Goal: Task Accomplishment & Management: Manage account settings

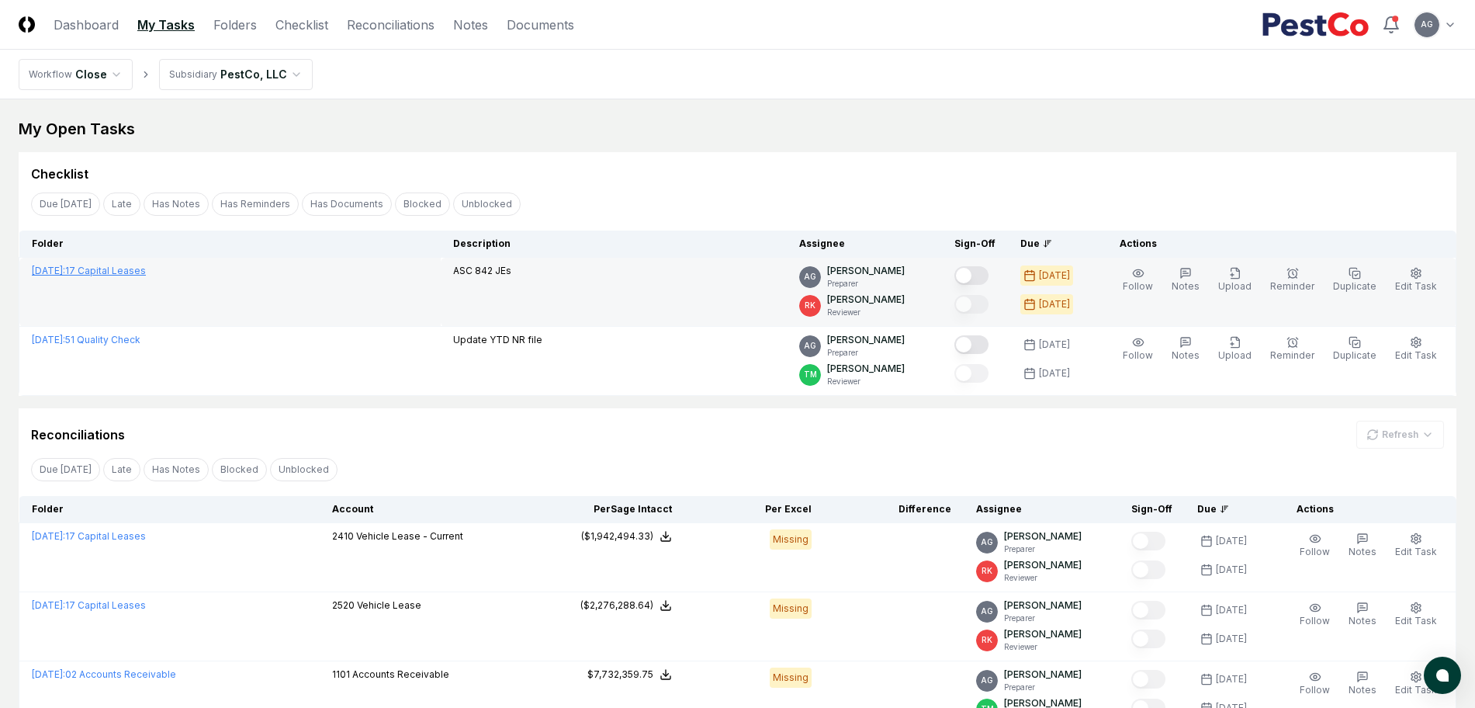
click at [130, 268] on link "[DATE] : 17 Capital Leases" at bounding box center [89, 271] width 114 height 12
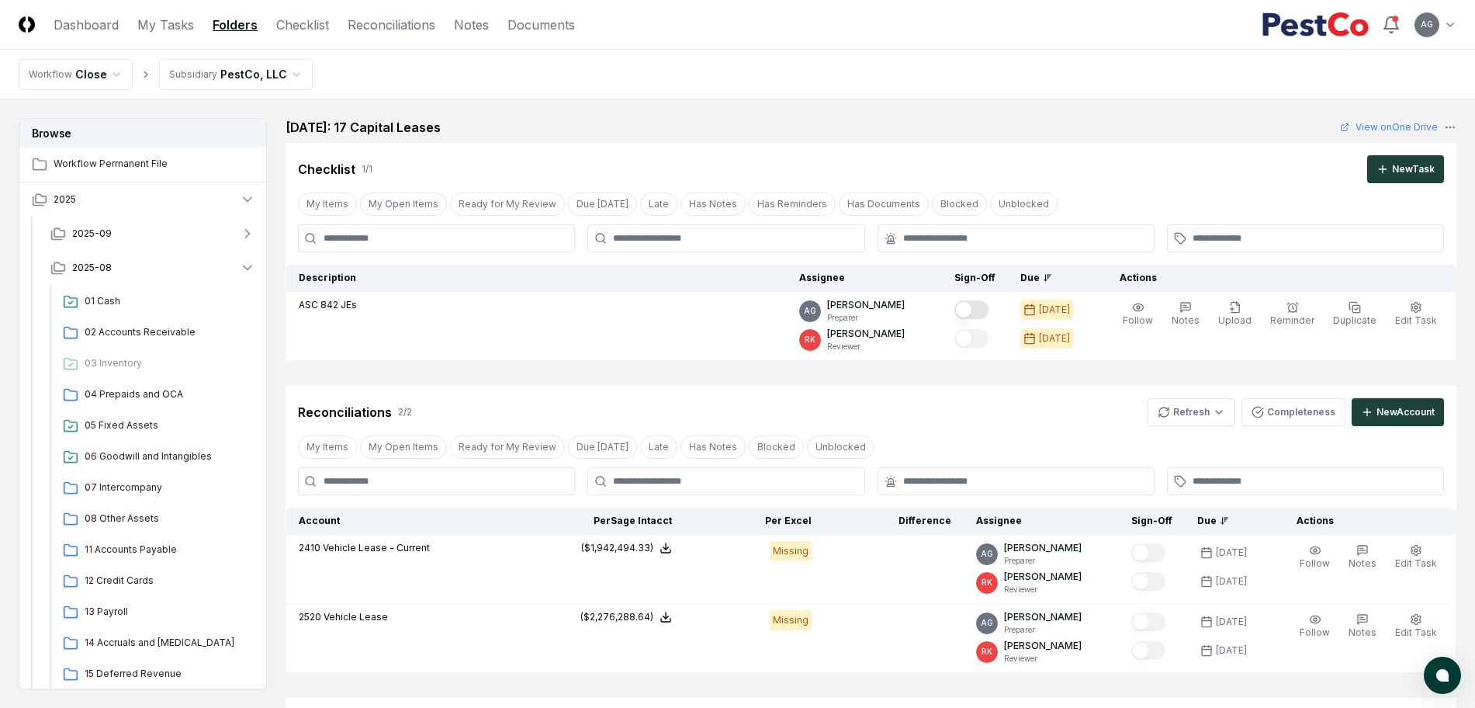
click at [719, 115] on main "Browse Workflow Permanent File 2025 2025-09 2025-08 01 Cash 02 Accounts Receiva…" at bounding box center [737, 472] width 1475 height 747
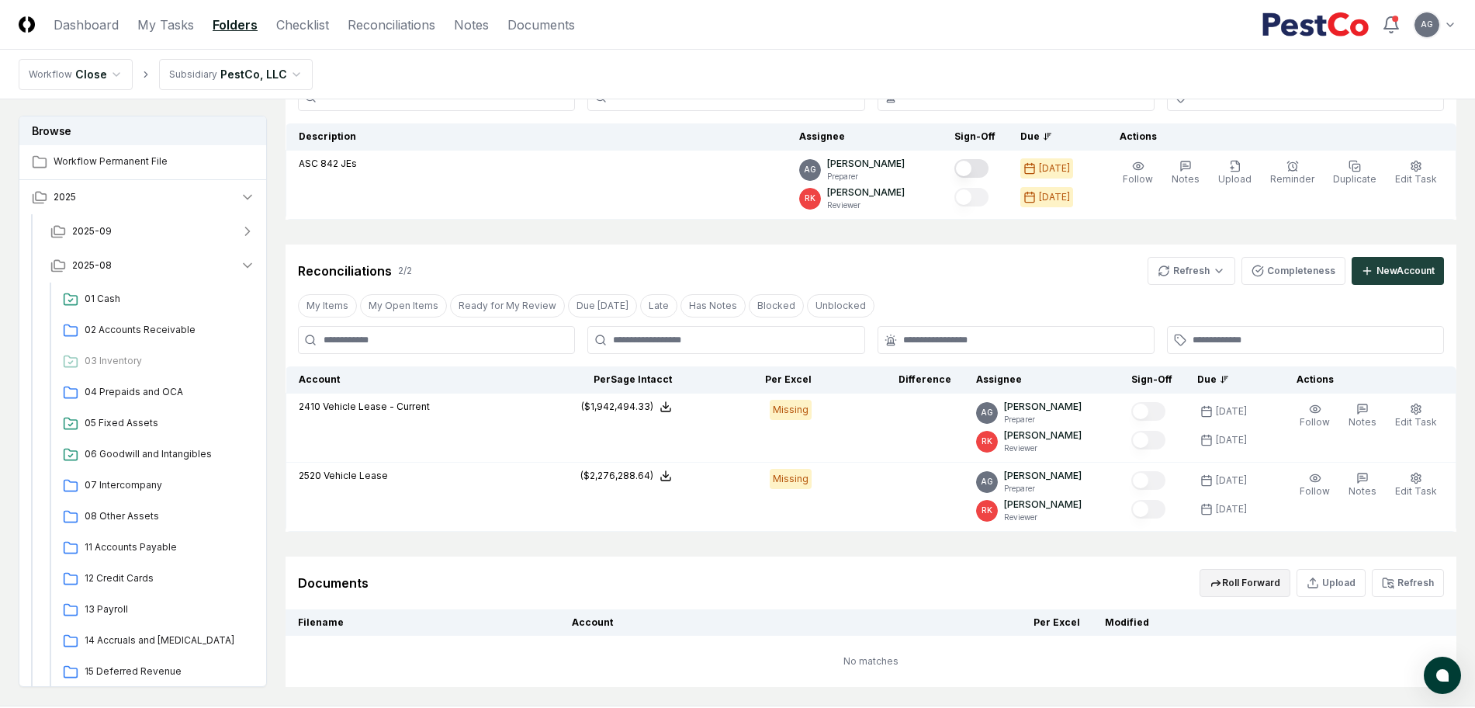
scroll to position [232, 0]
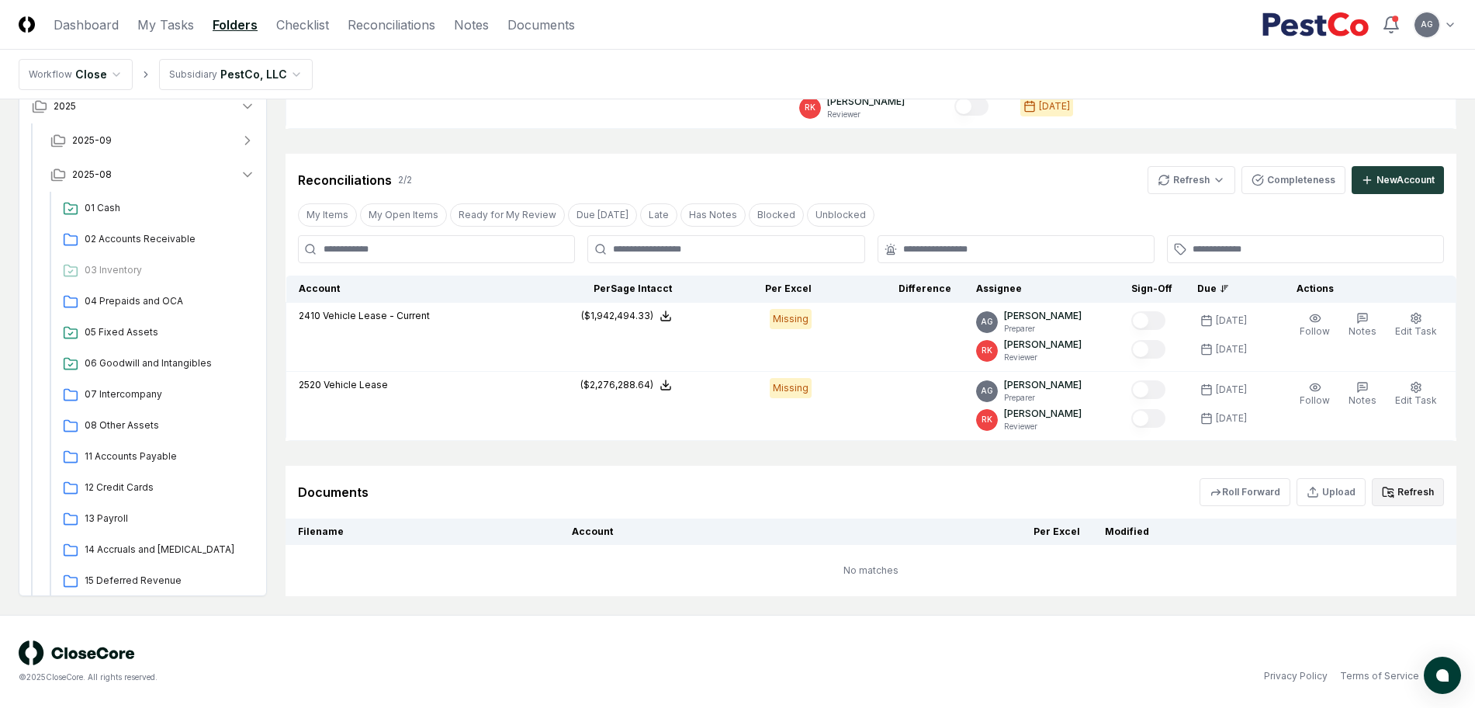
click at [1417, 497] on button "Refresh" at bounding box center [1408, 492] width 72 height 28
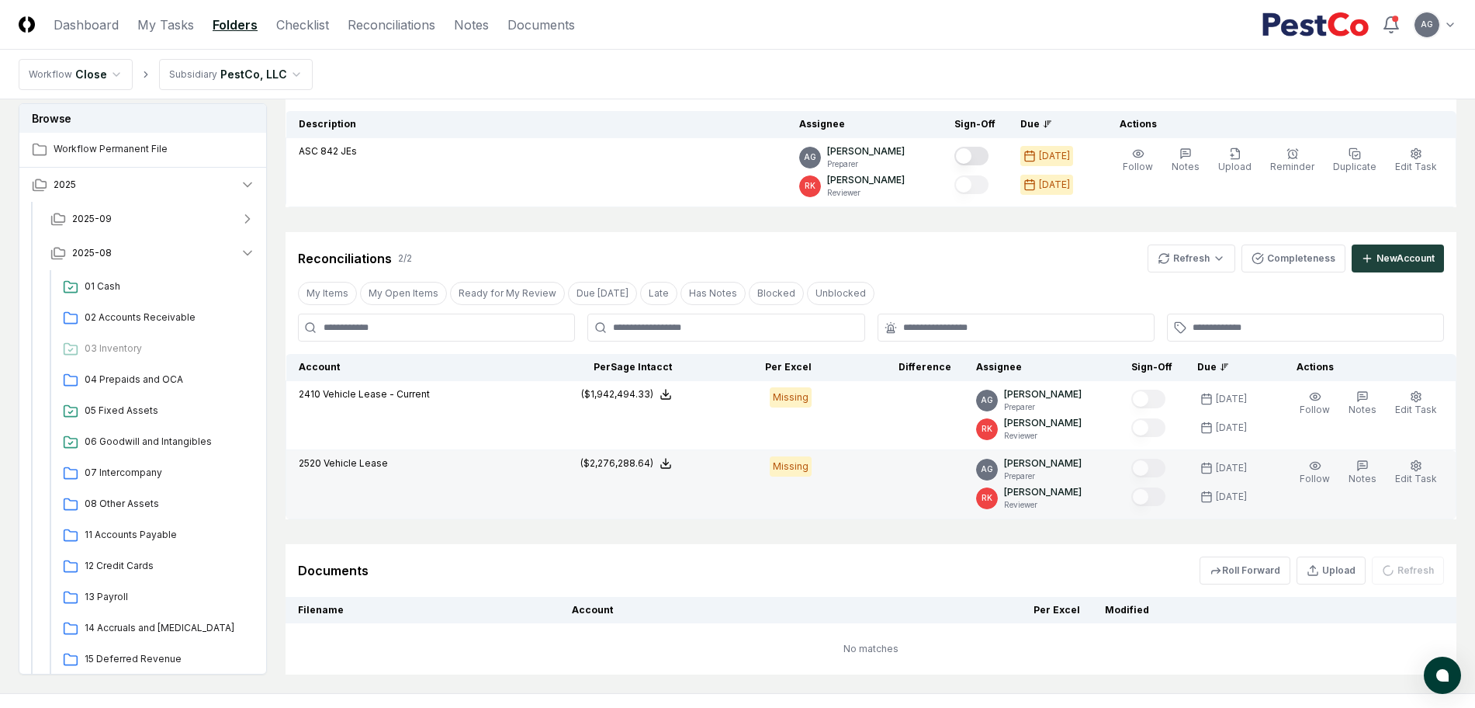
scroll to position [38, 0]
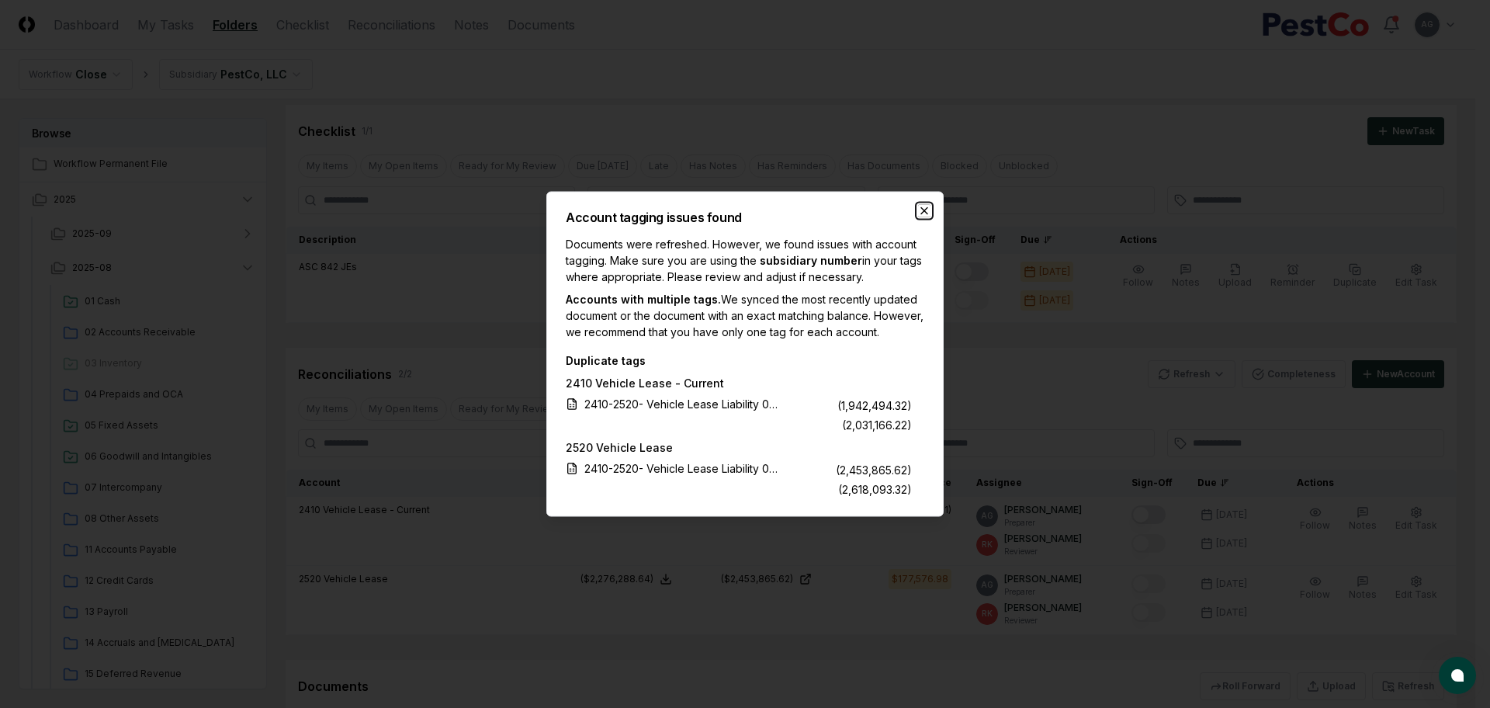
click at [925, 205] on icon "button" at bounding box center [924, 211] width 12 height 12
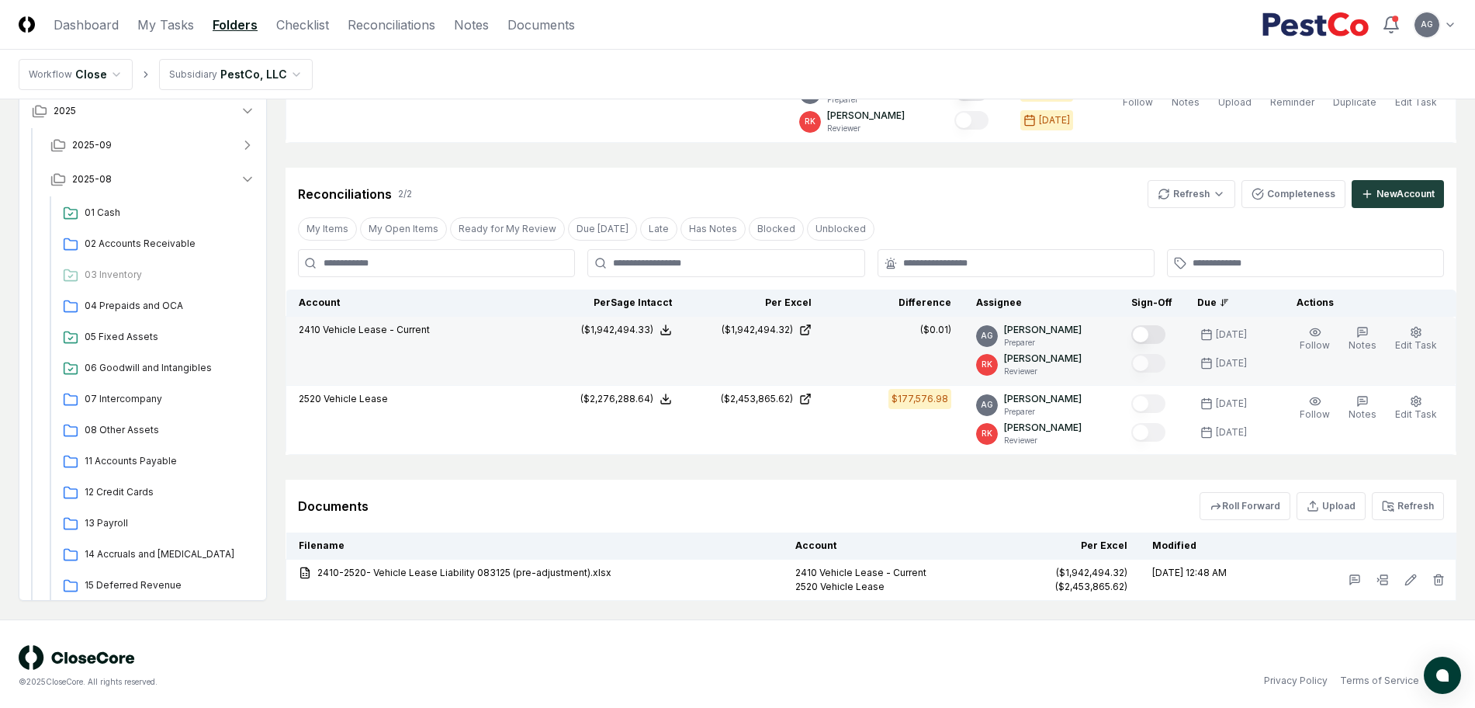
scroll to position [223, 0]
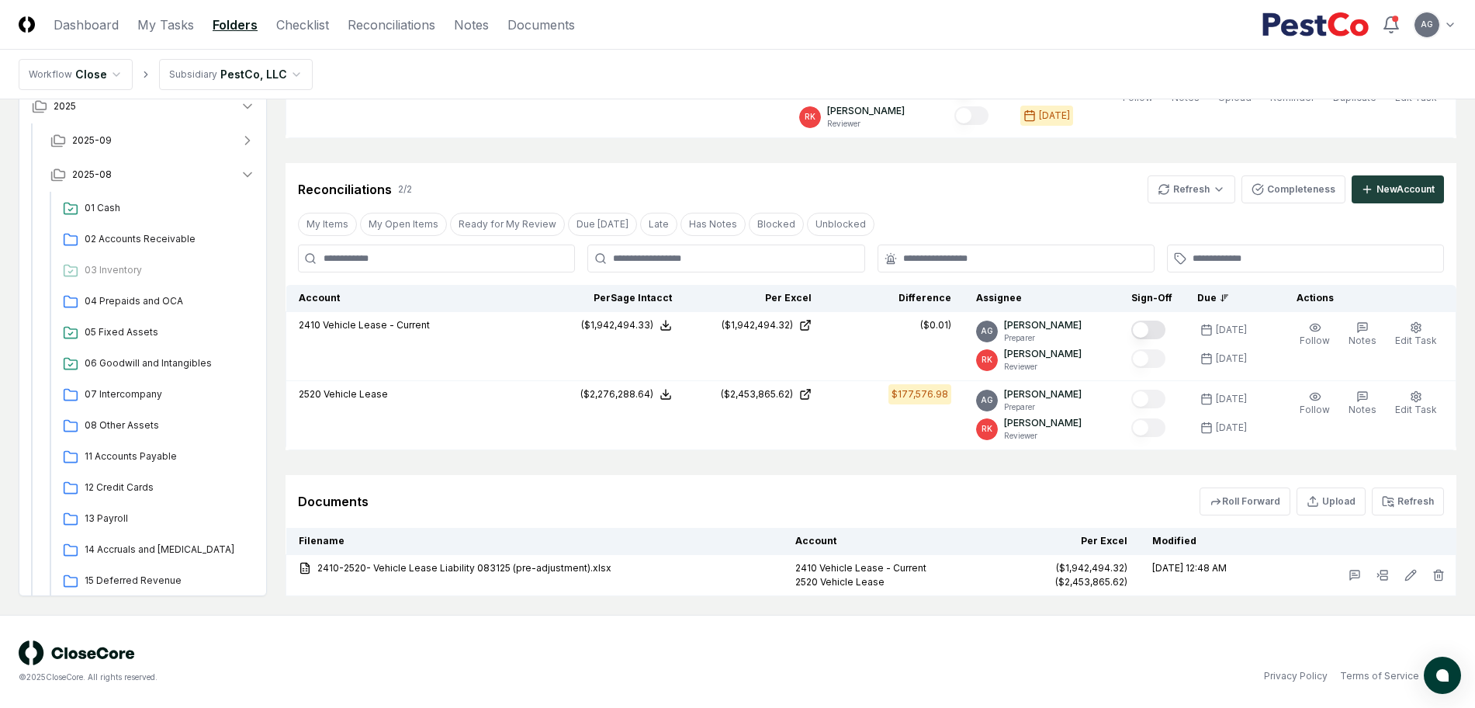
click at [1003, 188] on div "Reconciliations 2 / 2 Refresh Completeness New Account" at bounding box center [871, 189] width 1146 height 28
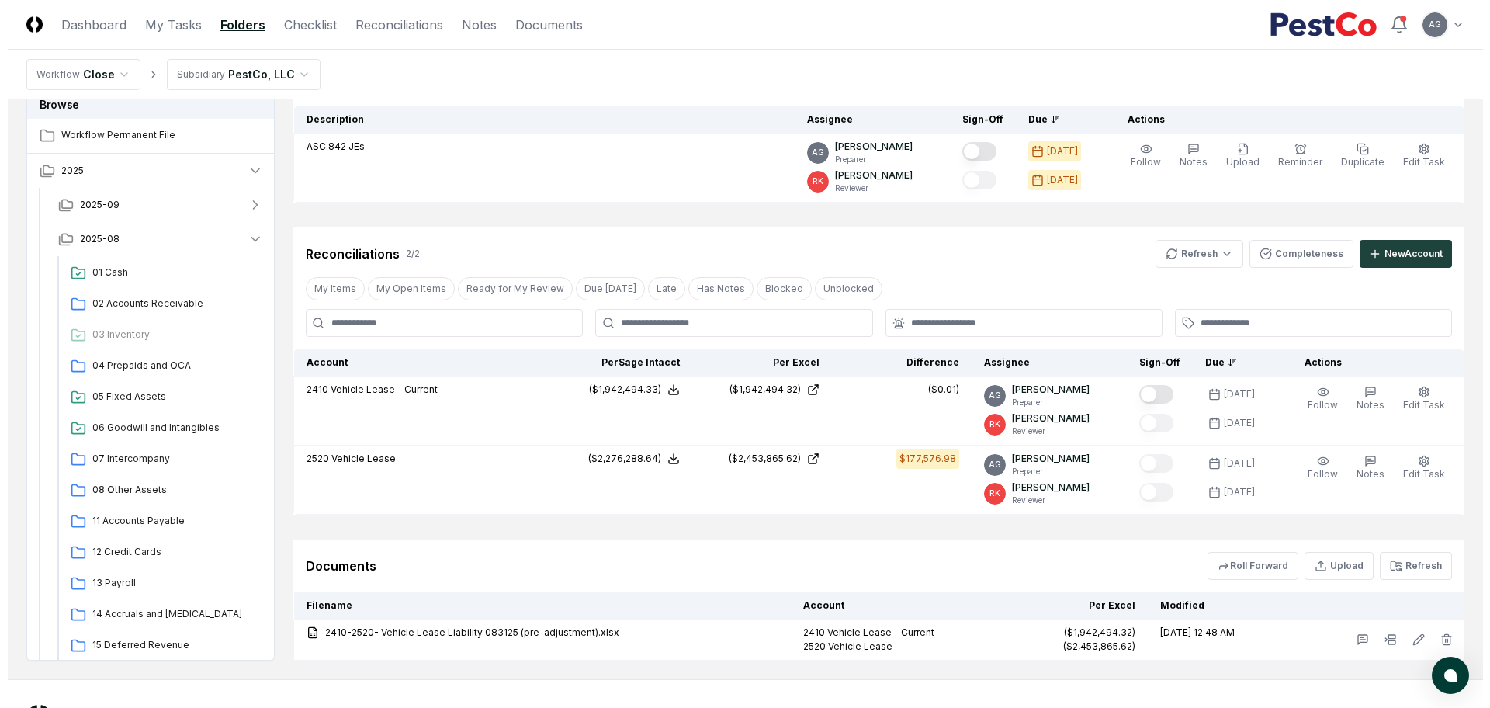
scroll to position [29, 0]
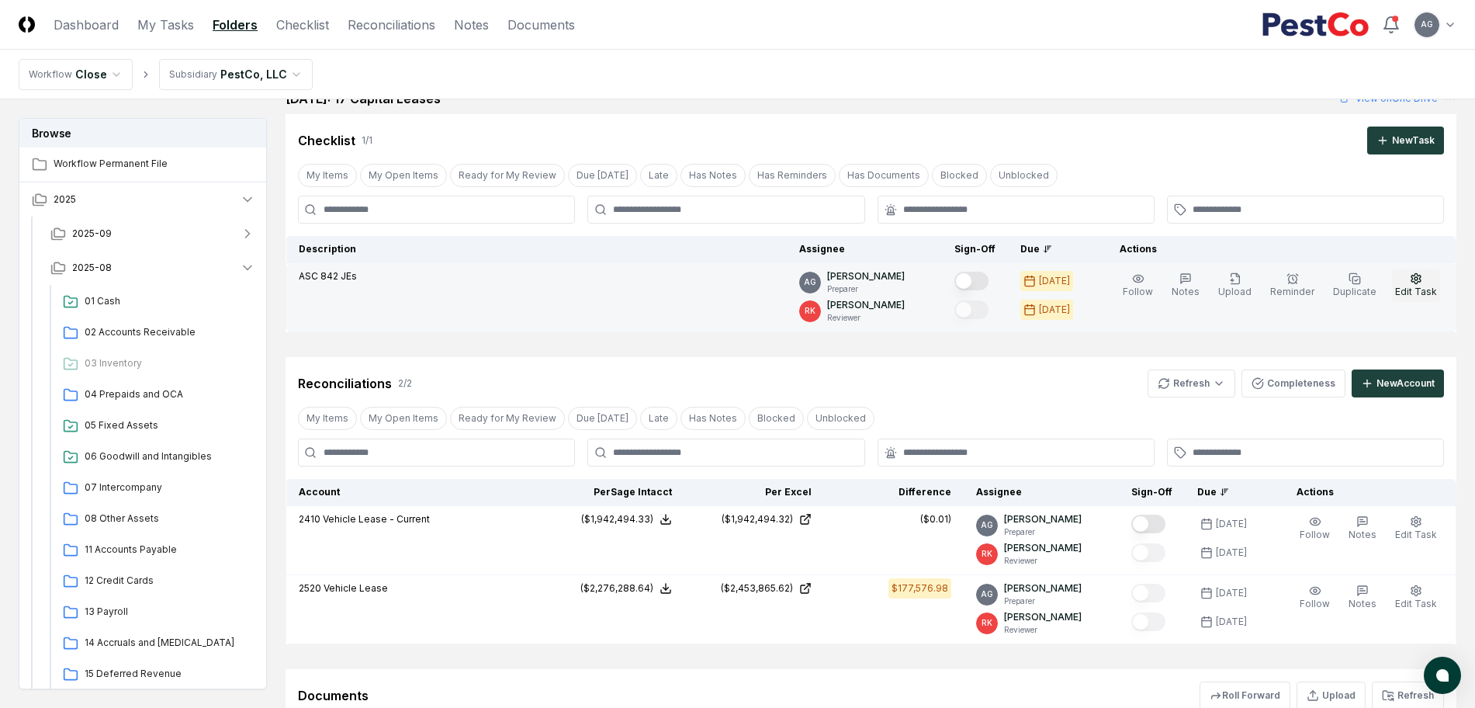
click at [1416, 286] on span "Edit Task" at bounding box center [1416, 292] width 42 height 12
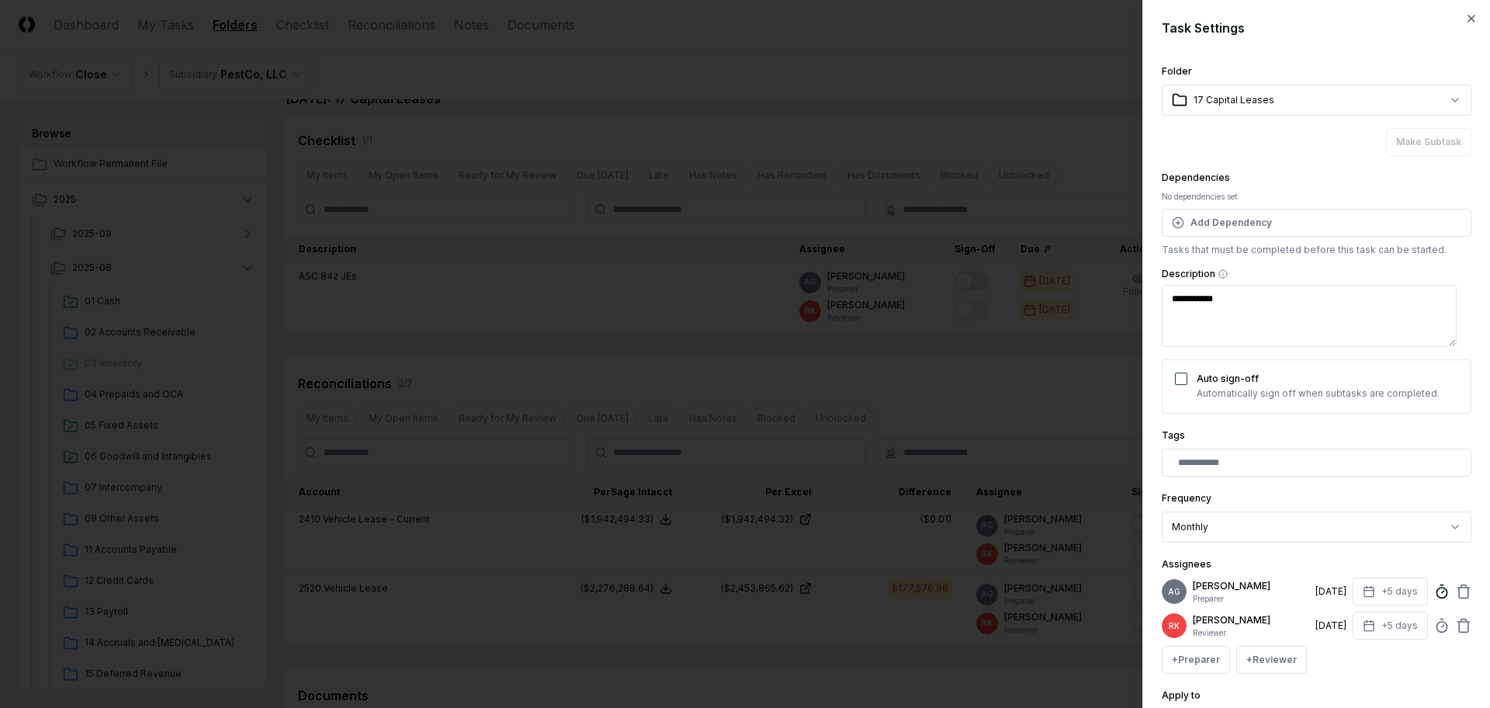
click at [1434, 599] on icon at bounding box center [1442, 592] width 16 height 16
type textarea "*"
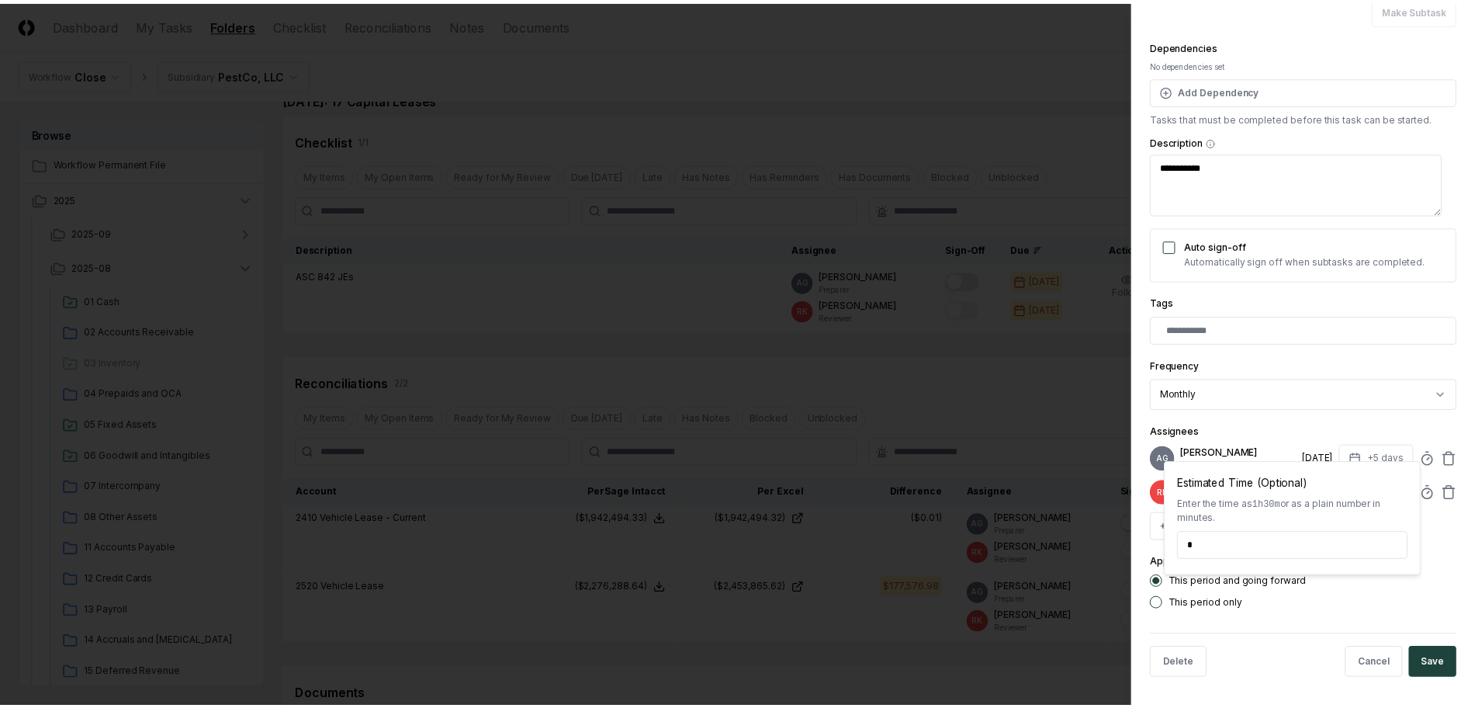
scroll to position [147, 0]
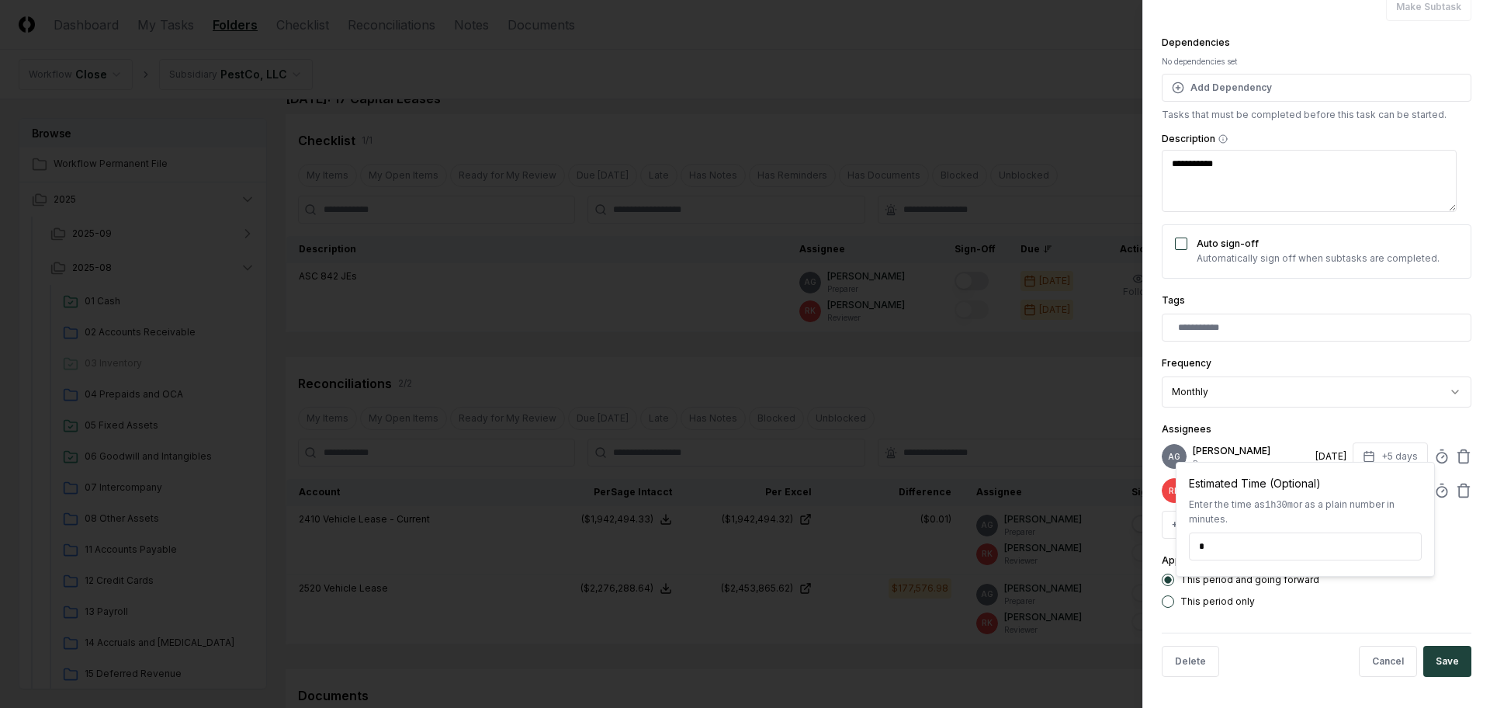
drag, startPoint x: 1216, startPoint y: 548, endPoint x: 1190, endPoint y: 548, distance: 26.4
click at [1190, 548] on input "*" at bounding box center [1305, 546] width 233 height 28
type input "*****"
click at [1432, 653] on button "Save" at bounding box center [1447, 661] width 48 height 31
type textarea "*"
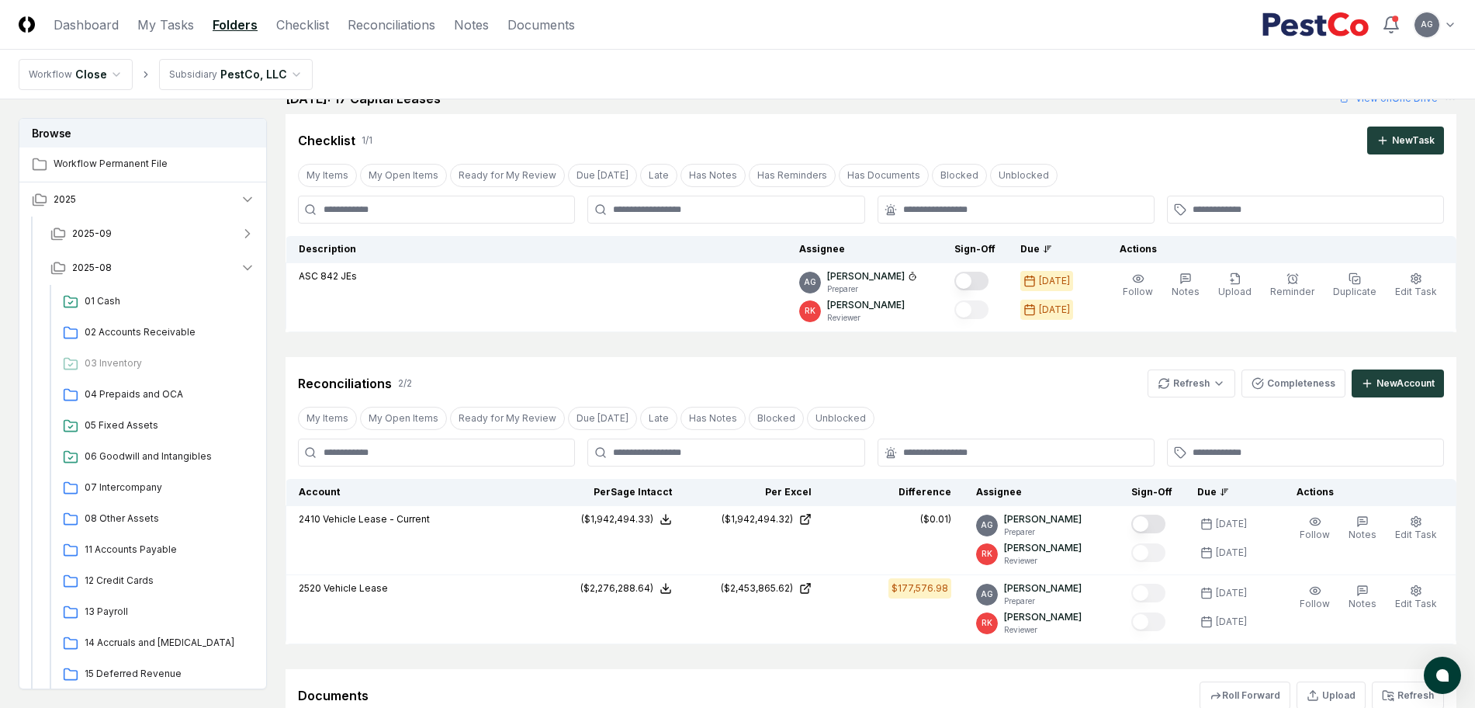
click at [1005, 379] on div "Reconciliations 2 / 2 Refresh Completeness New Account" at bounding box center [871, 383] width 1146 height 28
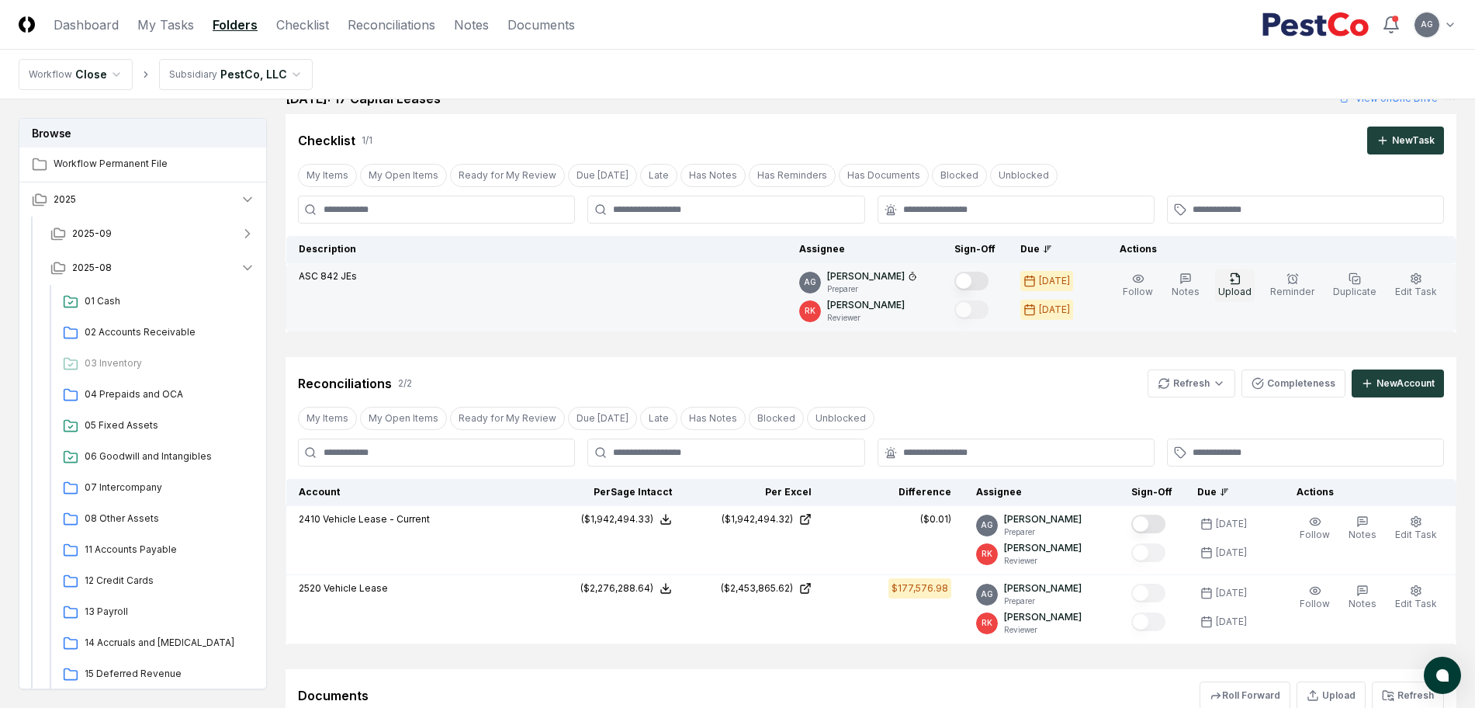
click at [1239, 283] on icon "button" at bounding box center [1235, 278] width 9 height 10
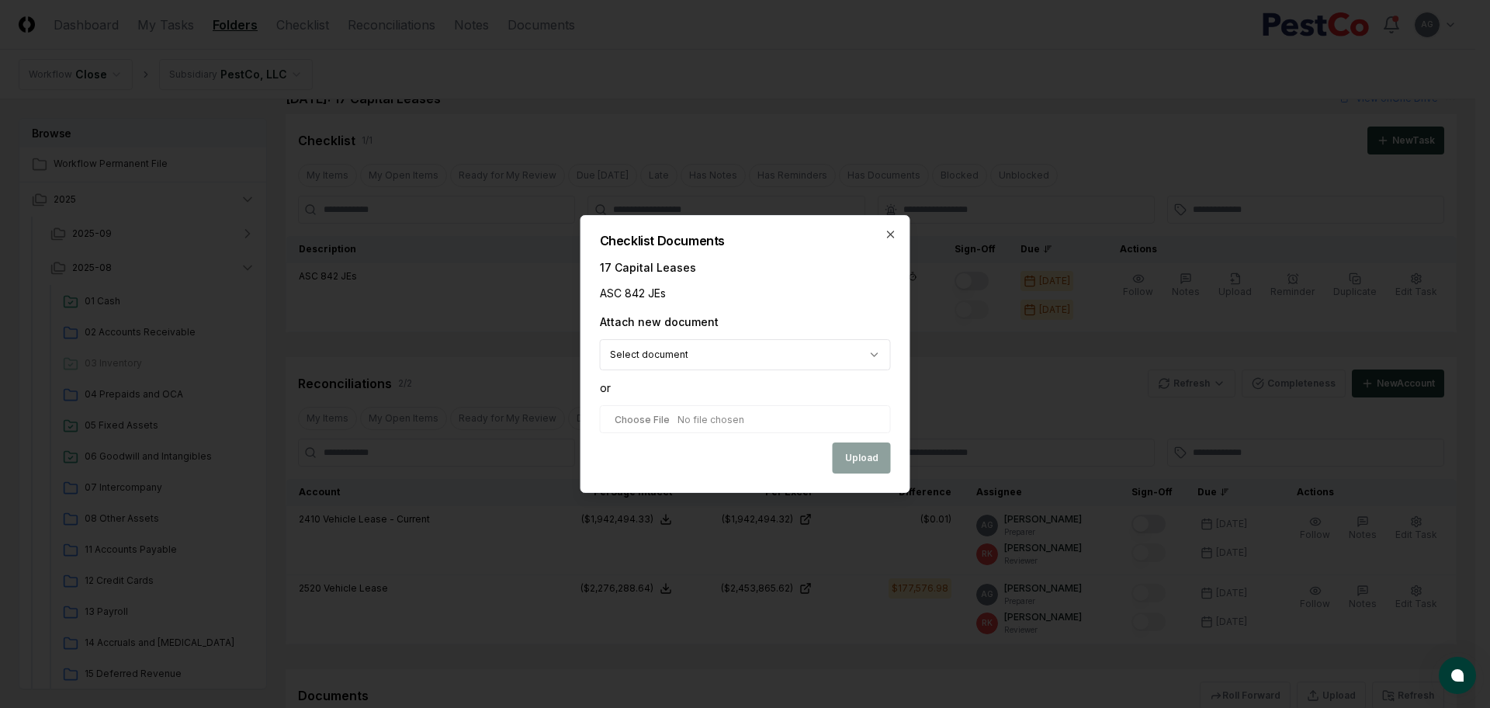
click at [657, 418] on input "file" at bounding box center [745, 419] width 291 height 28
type input "**********"
click at [851, 459] on button "Upload" at bounding box center [862, 459] width 58 height 31
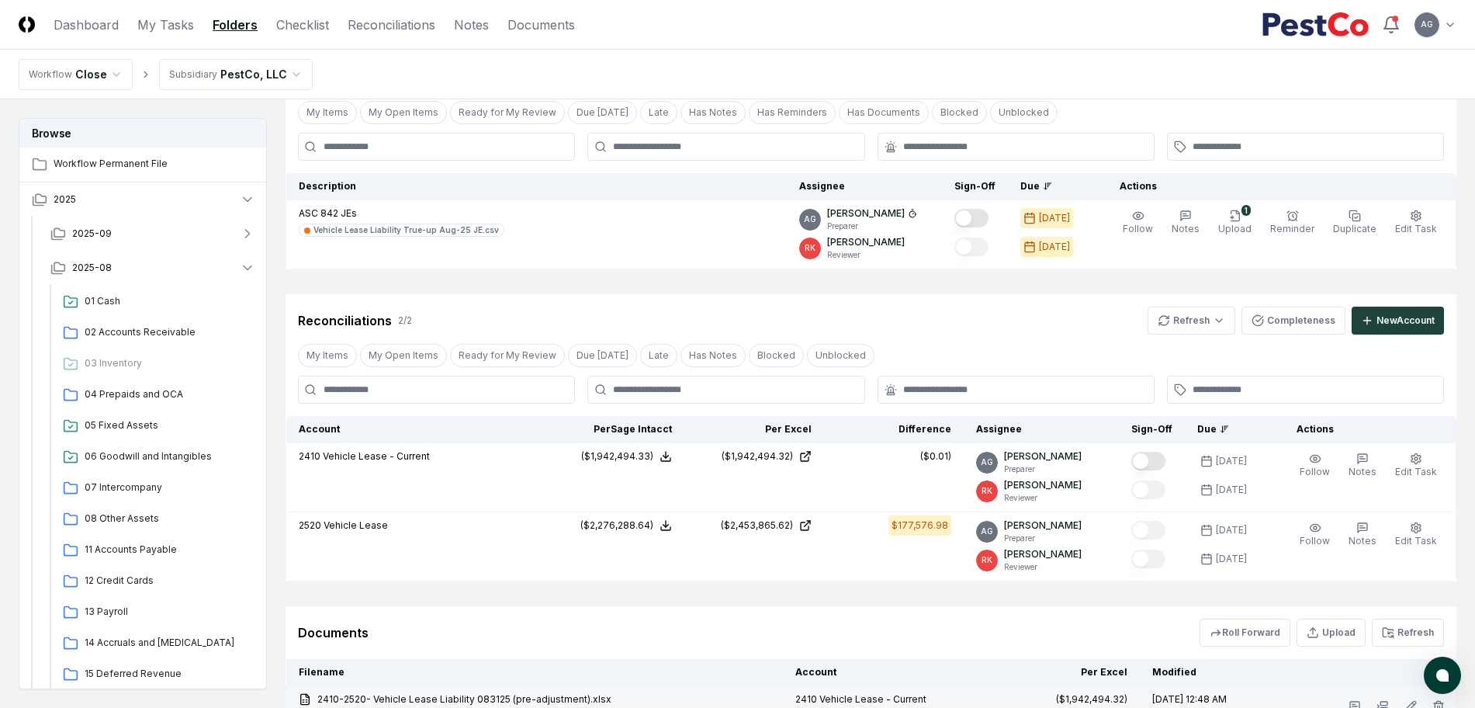
scroll to position [305, 0]
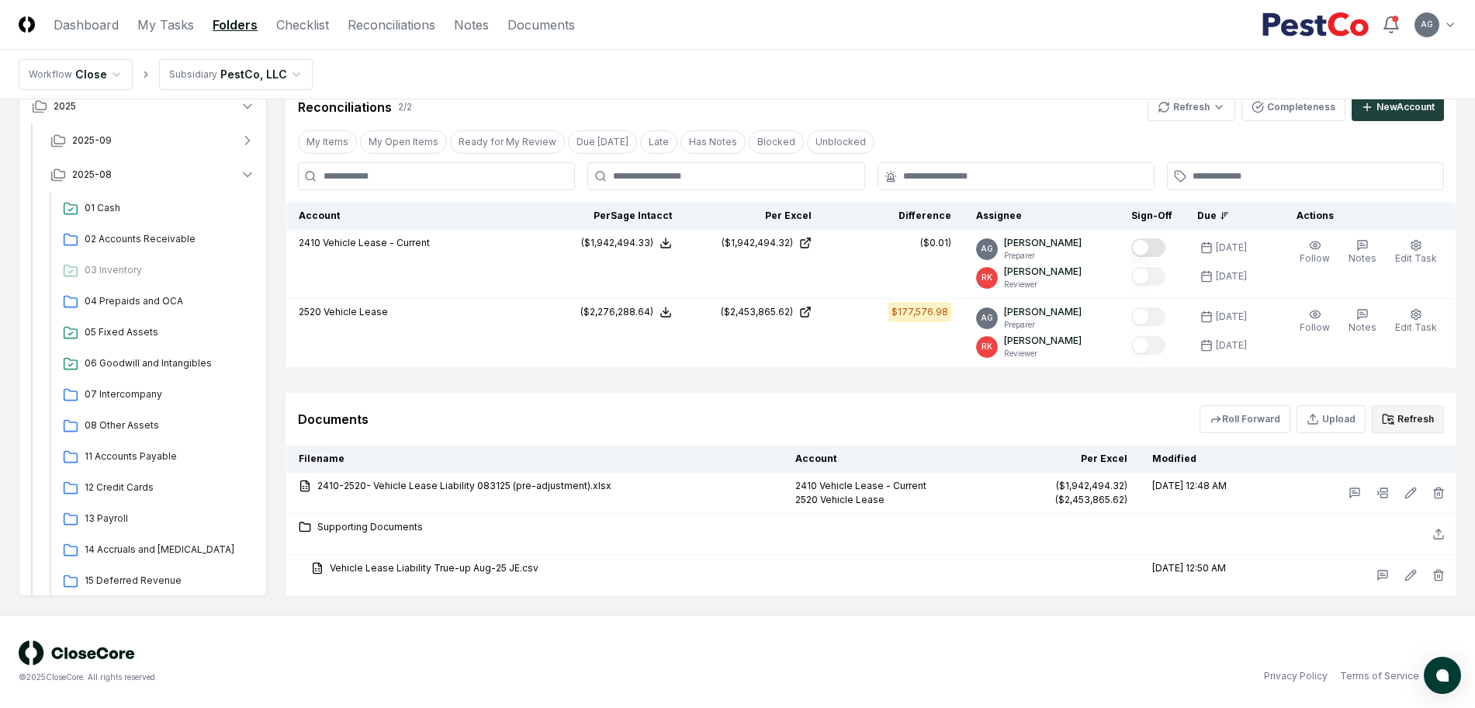
click at [1412, 414] on button "Refresh" at bounding box center [1408, 419] width 72 height 28
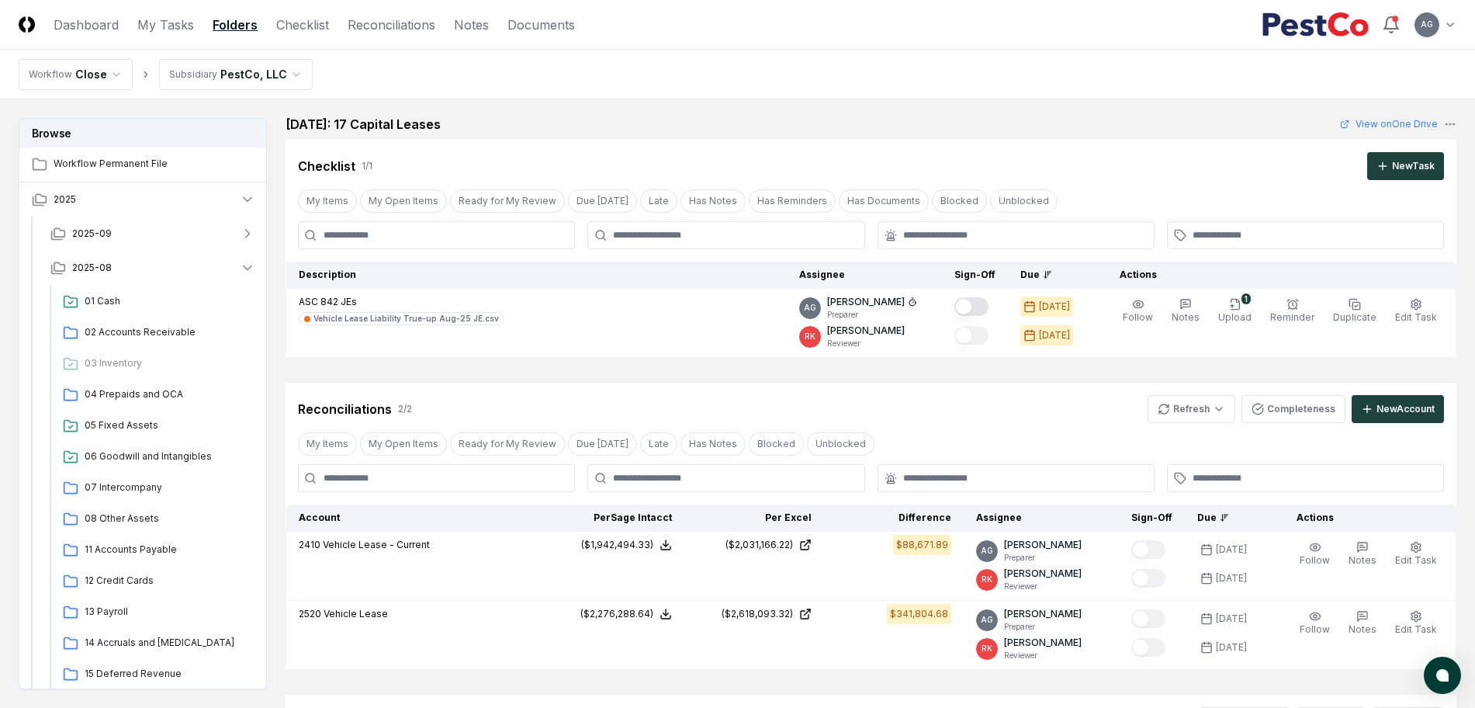
scroll to position [0, 0]
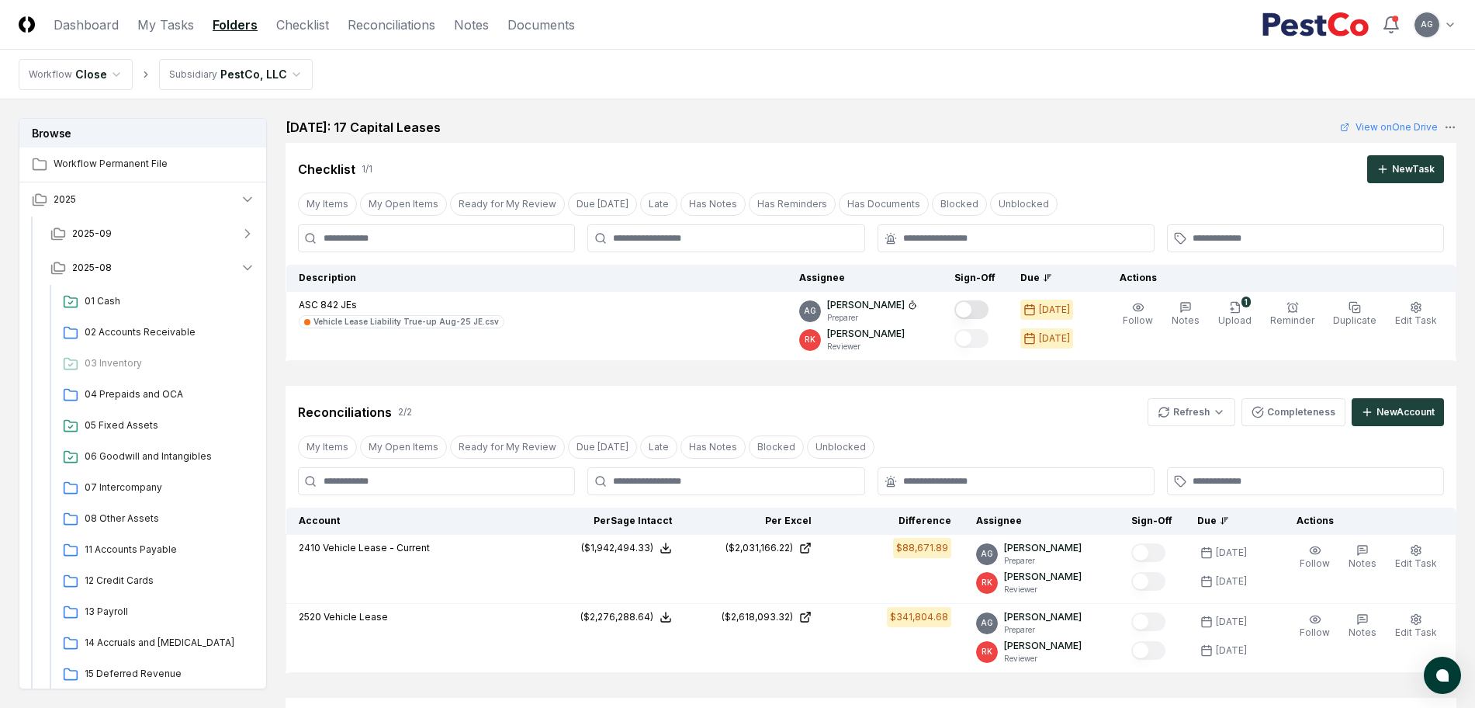
click at [1073, 391] on div "Reconciliations 2 / 2 Refresh Completeness New Account" at bounding box center [871, 406] width 1171 height 40
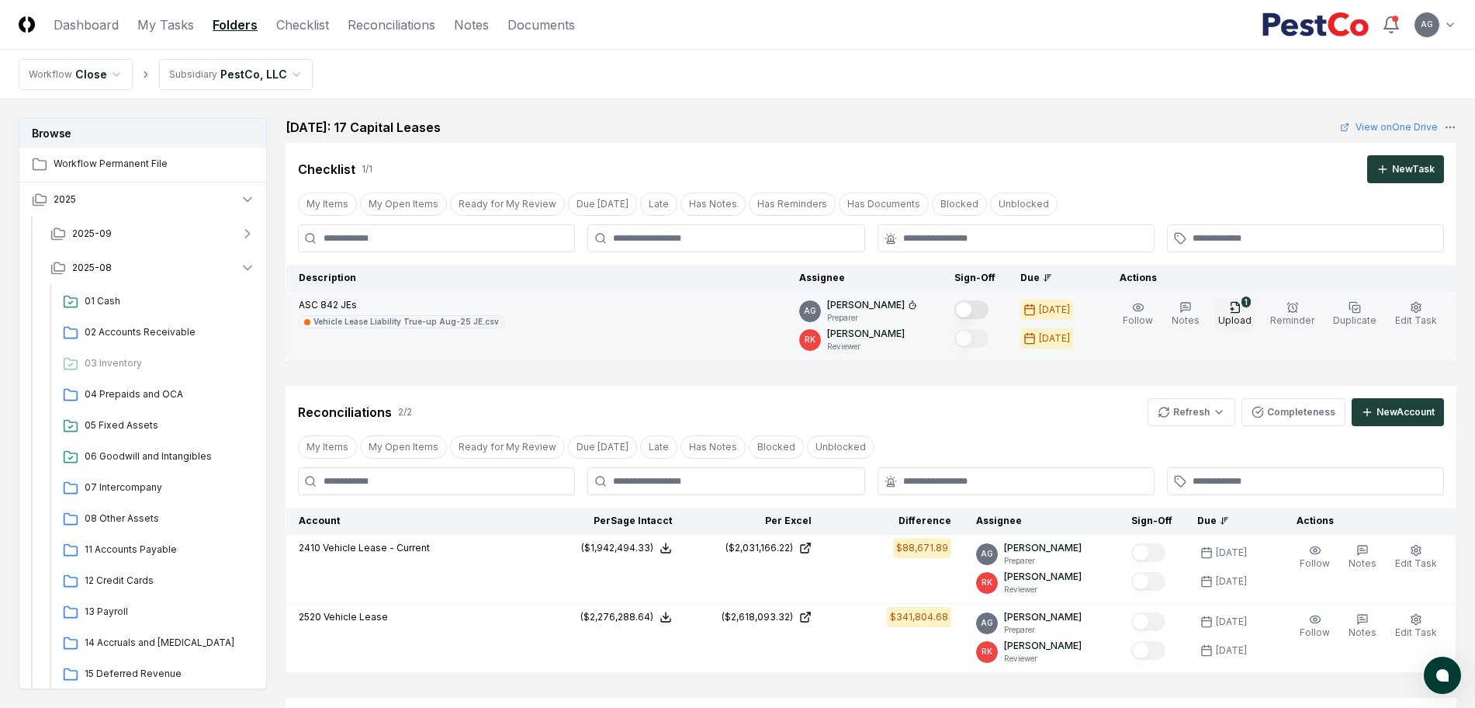
click at [1236, 301] on icon "button" at bounding box center [1235, 307] width 12 height 12
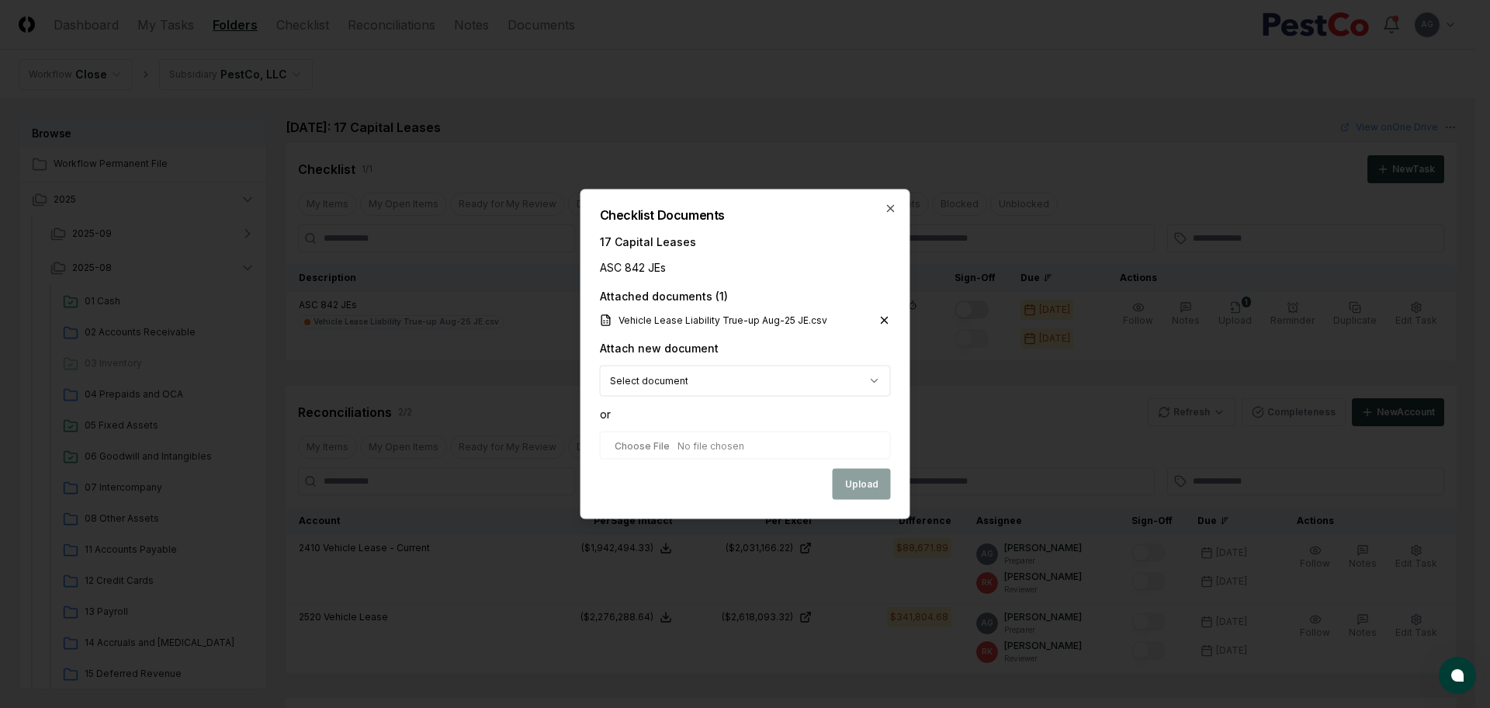
click at [872, 374] on body "CloseCore Dashboard My Tasks Folders Checklist Reconciliations Notes Documents …" at bounding box center [737, 506] width 1475 height 1013
select select "**********"
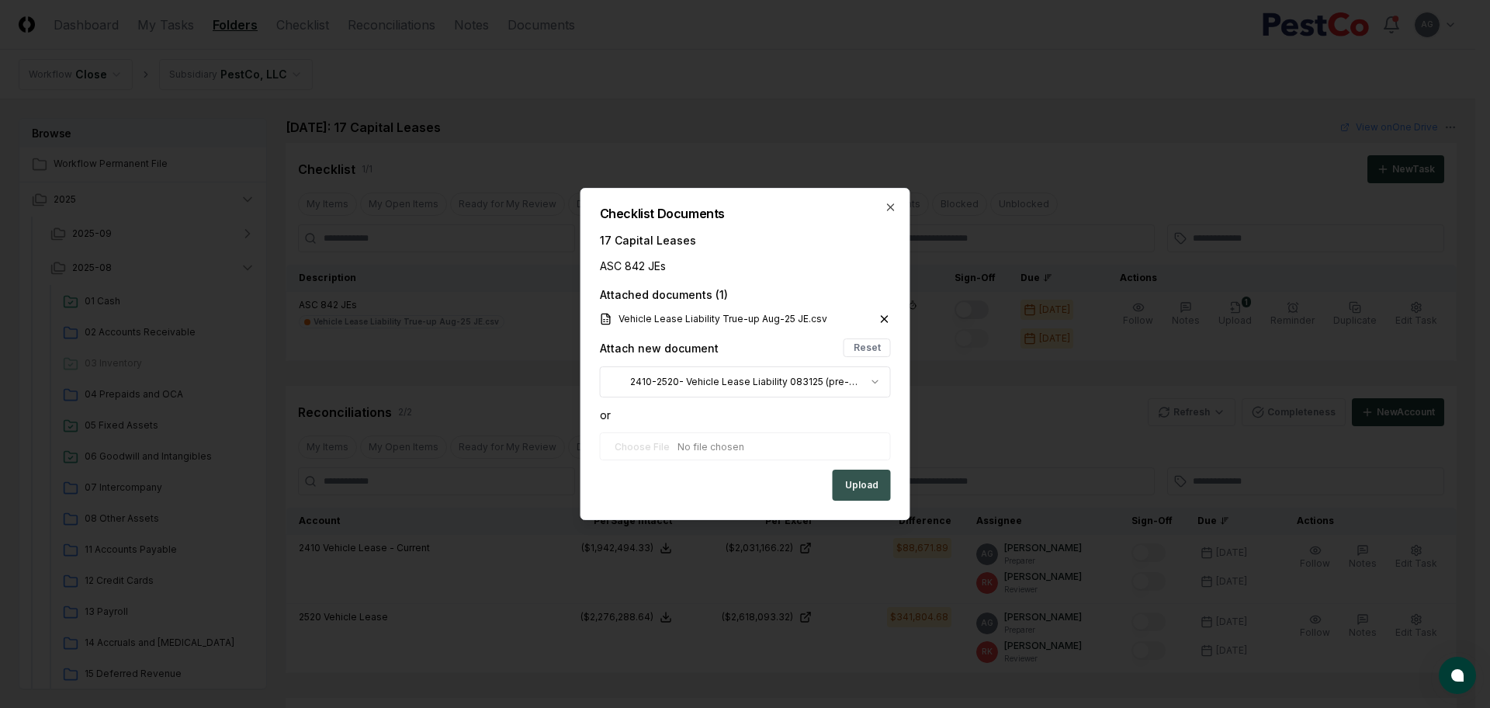
click at [866, 492] on button "Upload" at bounding box center [862, 485] width 58 height 31
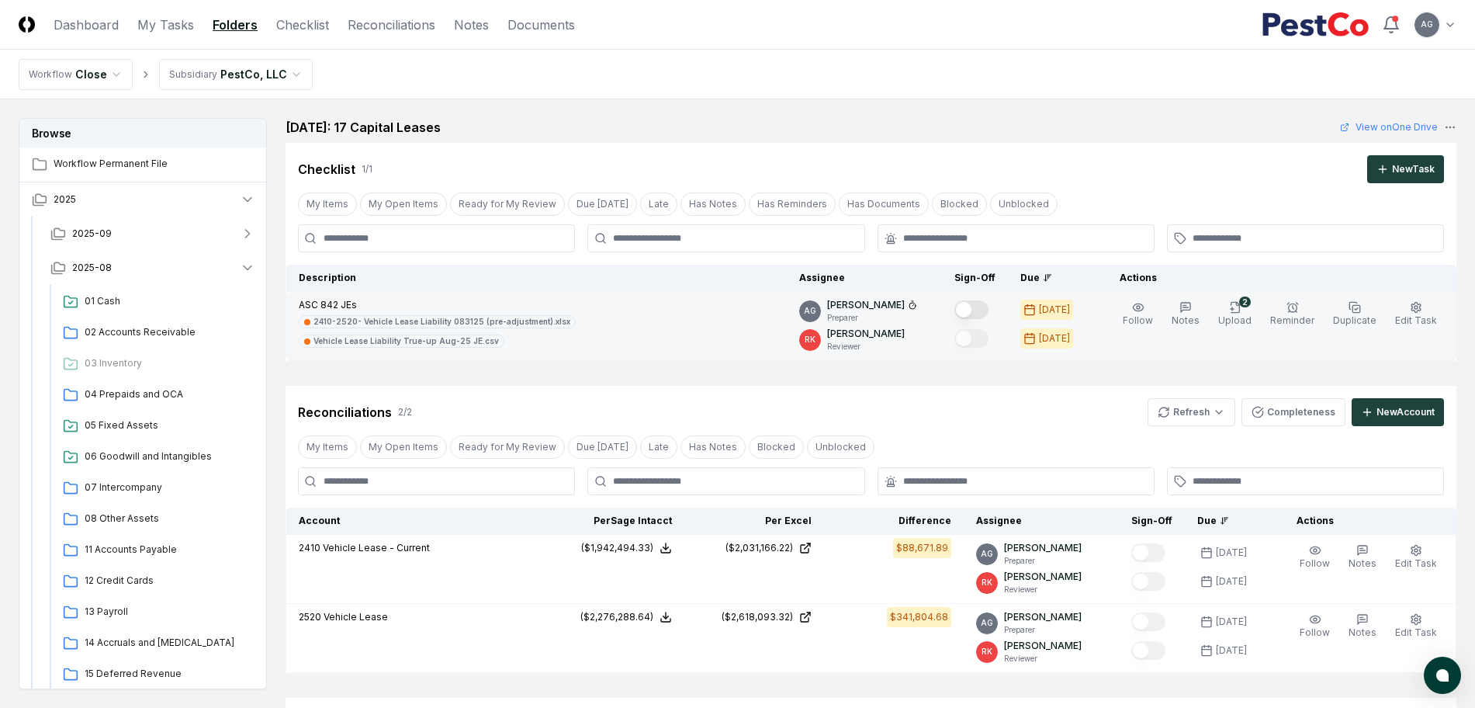
click at [987, 299] on div at bounding box center [975, 311] width 41 height 26
click at [989, 306] on button "Mark complete" at bounding box center [972, 309] width 34 height 19
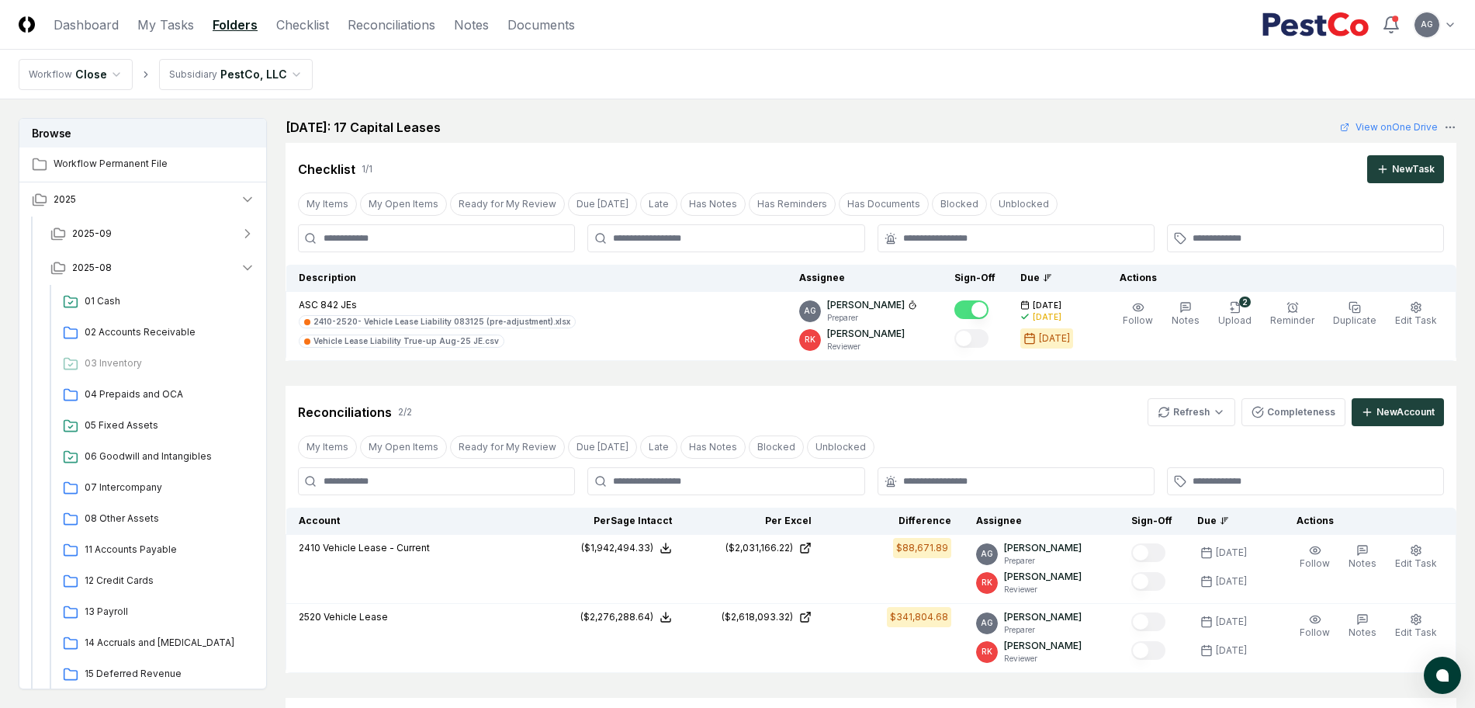
click at [1030, 128] on div "[DATE]: 17 Capital Leases View on One Drive" at bounding box center [871, 127] width 1171 height 19
click at [183, 29] on link "My Tasks" at bounding box center [165, 25] width 57 height 19
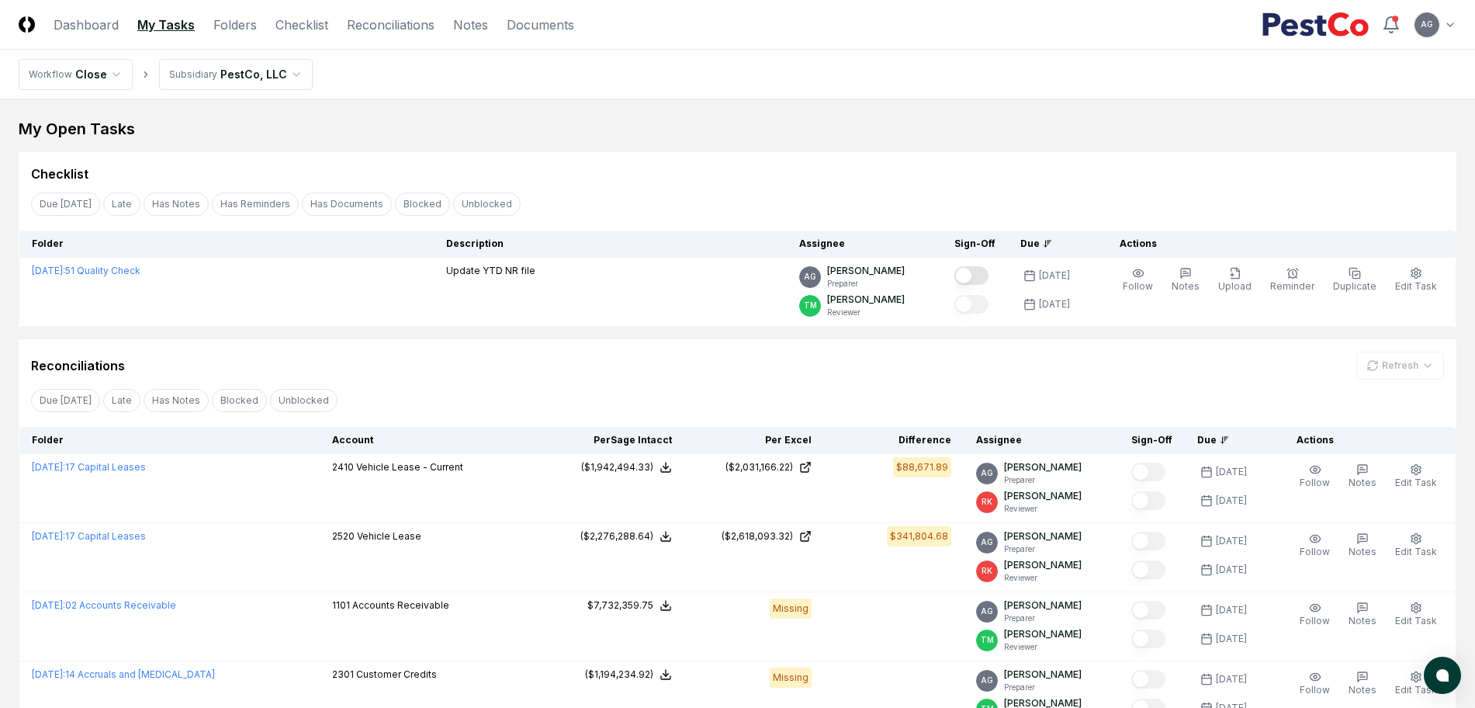
click at [605, 158] on div "Checklist" at bounding box center [738, 167] width 1438 height 31
click at [720, 161] on div "Checklist" at bounding box center [738, 167] width 1438 height 31
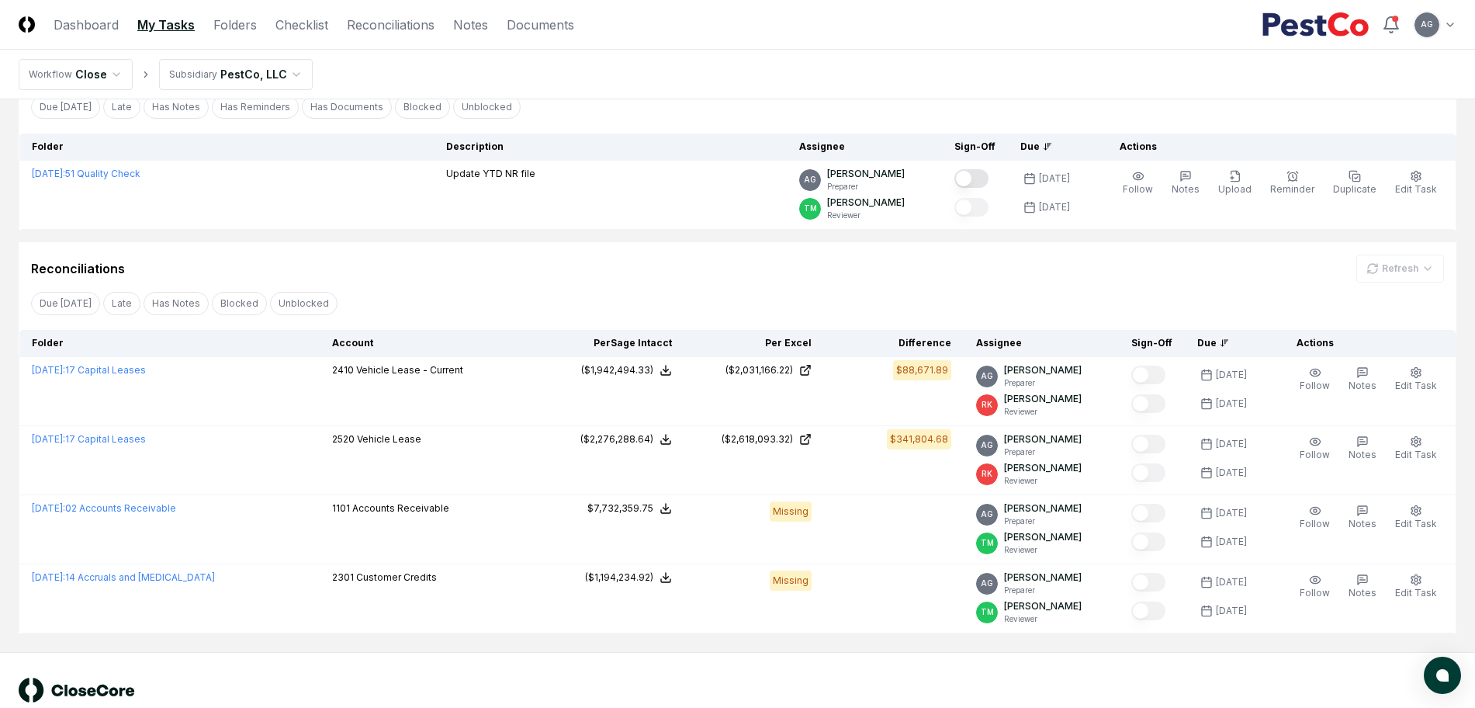
click at [713, 261] on div "Reconciliations Refresh" at bounding box center [737, 269] width 1413 height 28
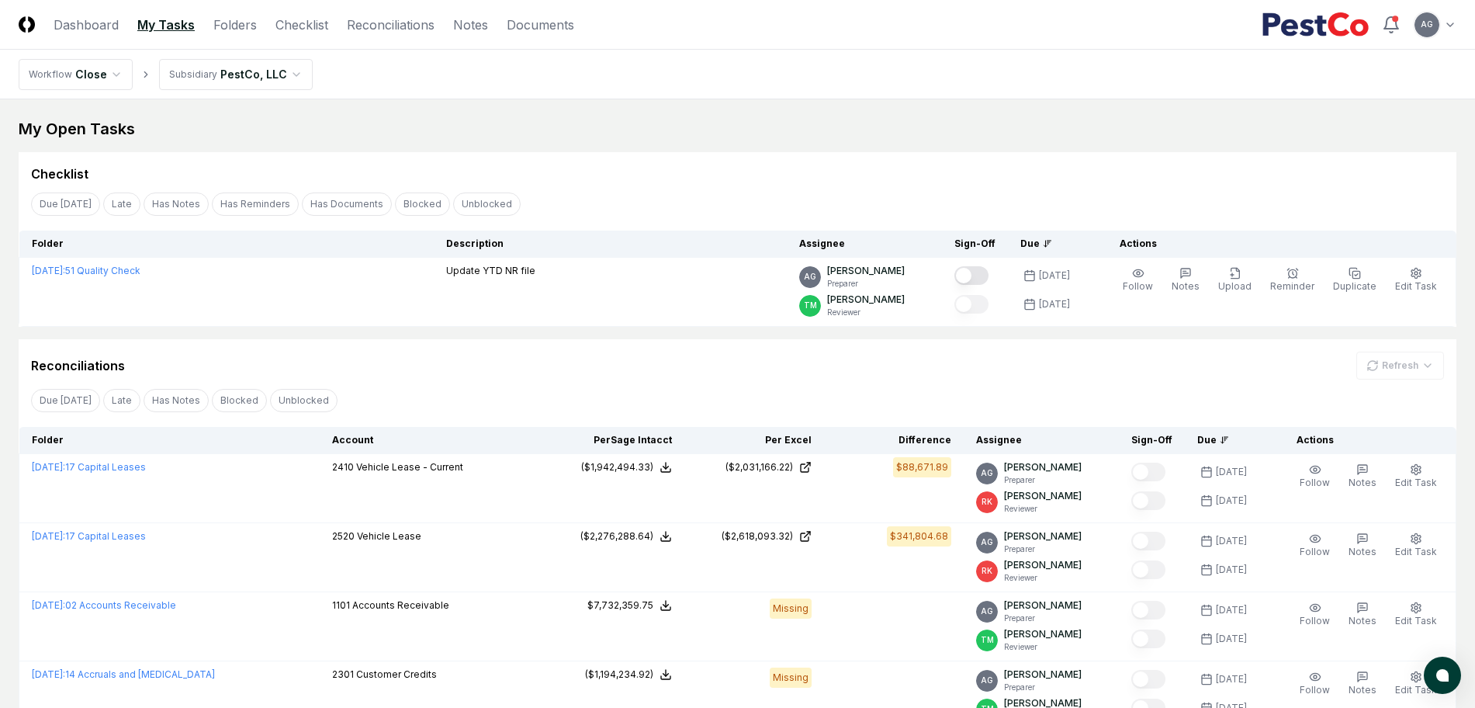
click at [686, 147] on div "My Open Tasks Cancel Reassign Checklist Due Today Late Has Notes Has Reminders …" at bounding box center [738, 424] width 1438 height 612
click at [707, 161] on div "Checklist" at bounding box center [738, 167] width 1438 height 31
click at [821, 140] on div "My Open Tasks Cancel Reassign Checklist Due Today Late Has Notes Has Reminders …" at bounding box center [738, 424] width 1438 height 612
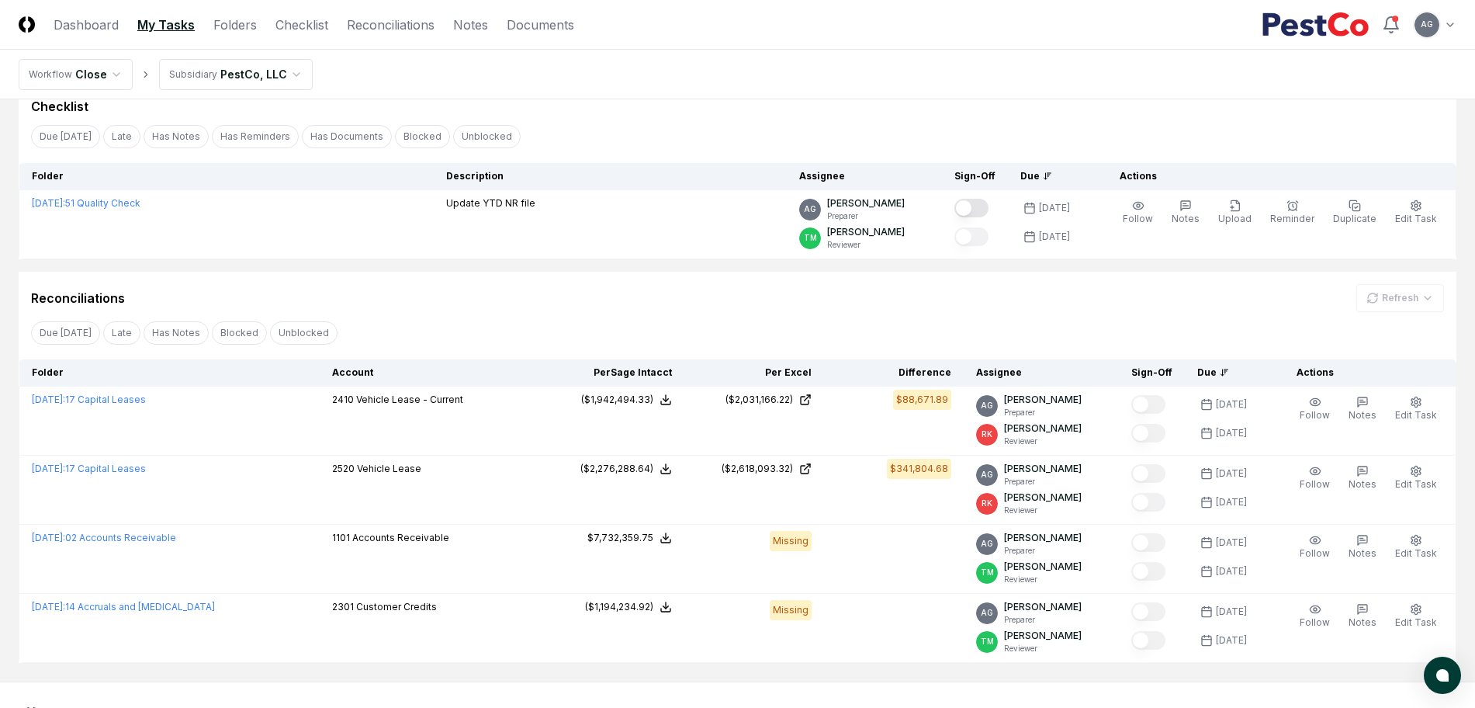
scroll to position [97, 0]
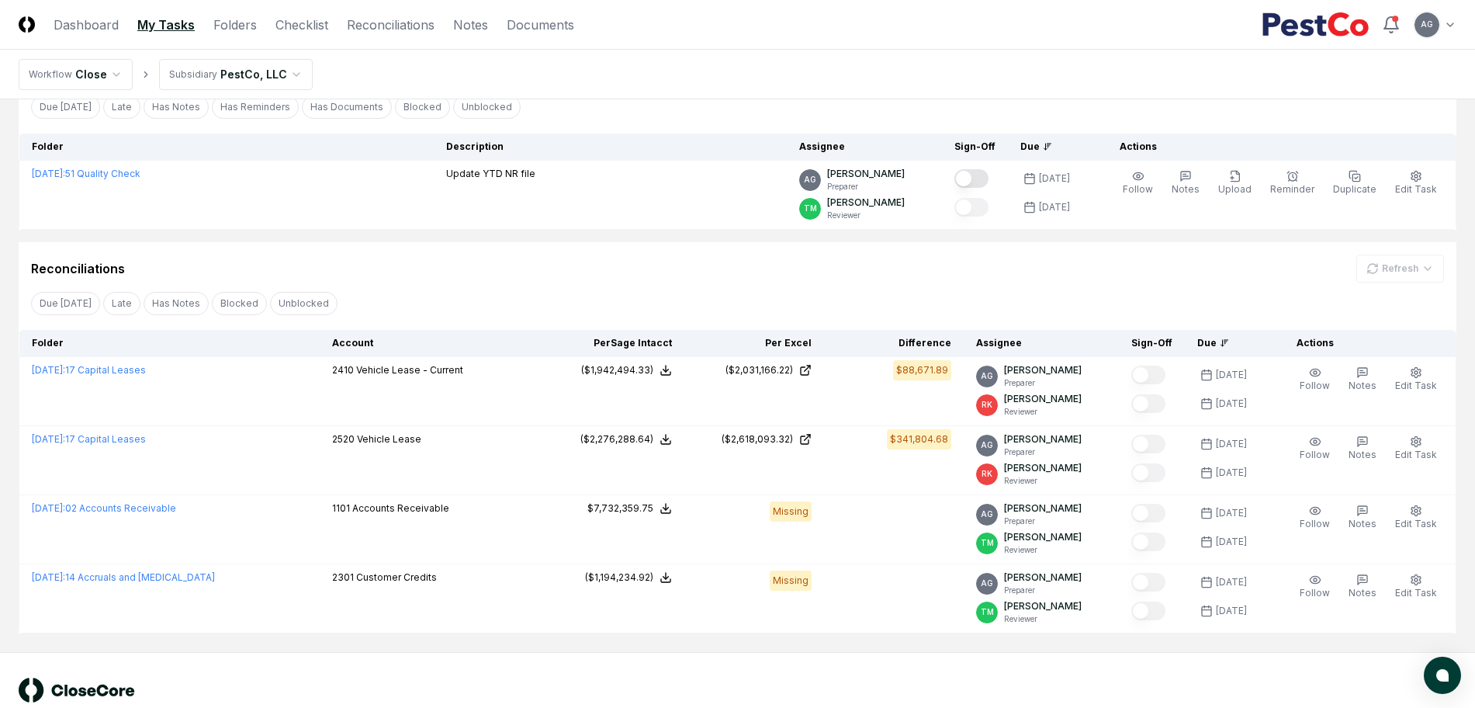
click at [917, 682] on div "© 2025 CloseCore. All rights reserved. Privacy Policy Terms of Service" at bounding box center [738, 699] width 1438 height 43
click at [928, 293] on div "Due Today Late Has Notes Blocked Unblocked Clear Filter" at bounding box center [738, 303] width 1438 height 29
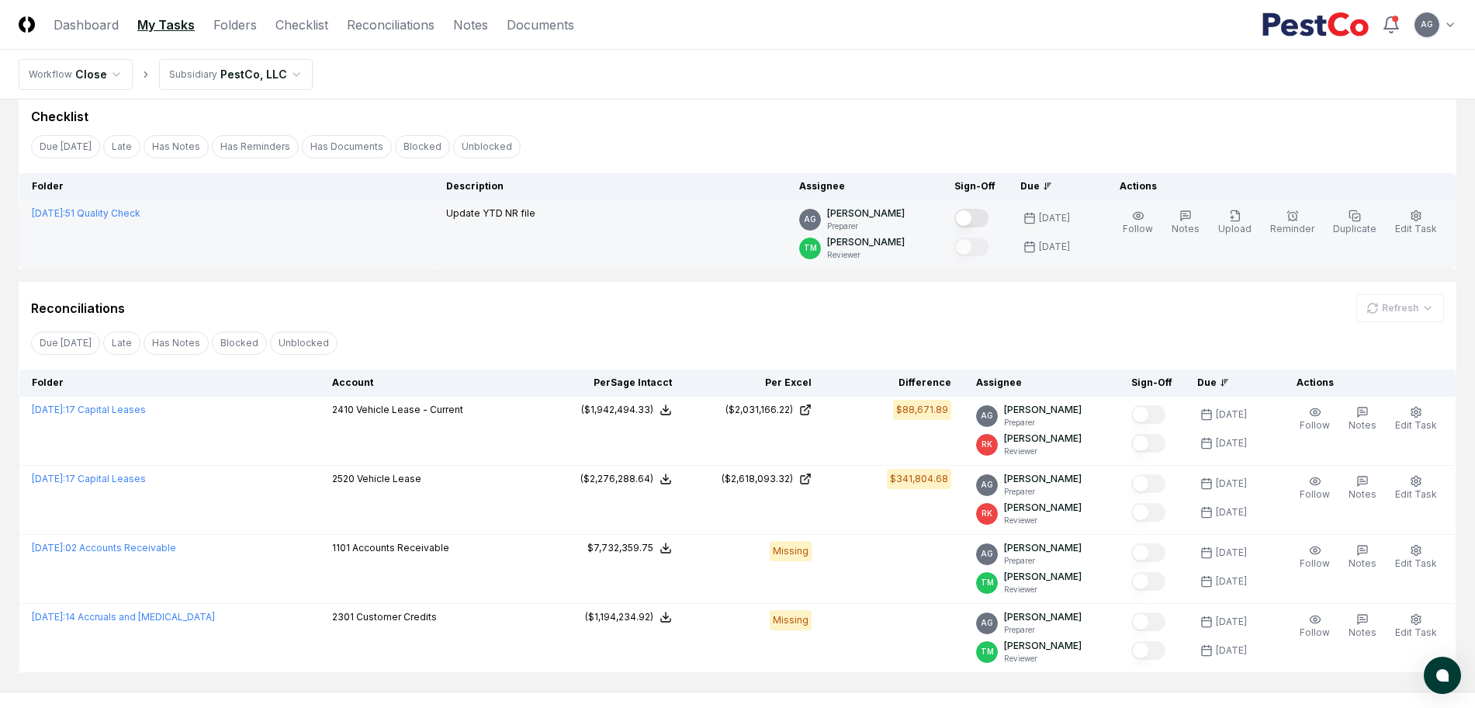
scroll to position [0, 0]
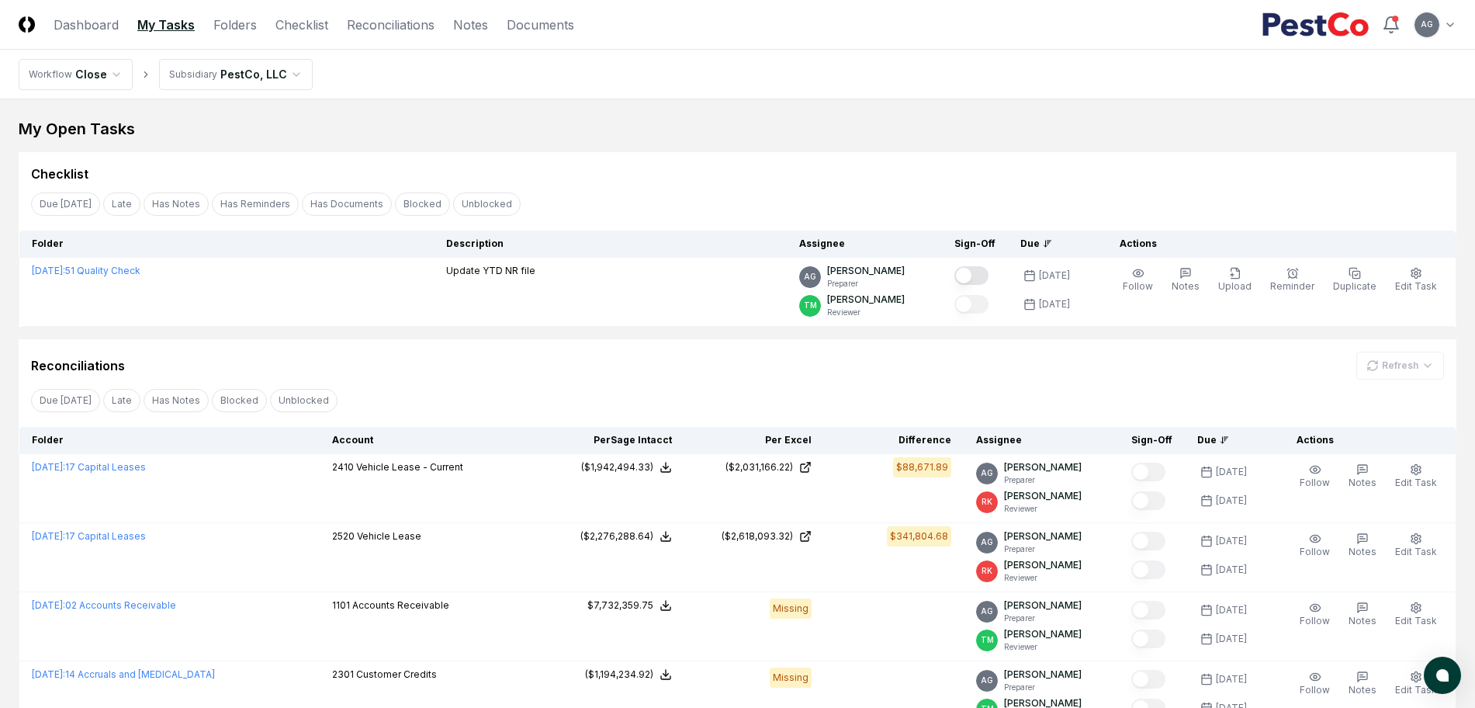
click at [943, 141] on div "My Open Tasks Cancel Reassign Checklist Due Today Late Has Notes Has Reminders …" at bounding box center [738, 424] width 1438 height 612
